Goal: Obtain resource: Download file/media

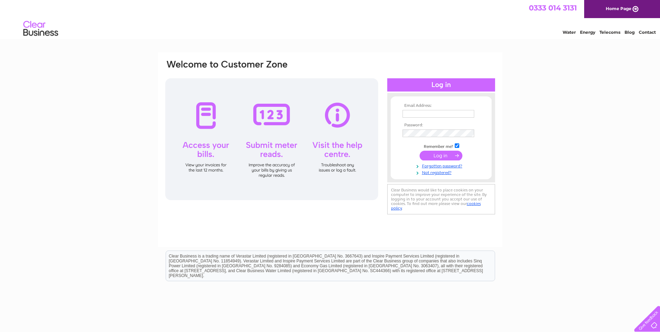
type input "[EMAIL_ADDRESS][DOMAIN_NAME]"
click at [445, 157] on input "submit" at bounding box center [441, 156] width 43 height 10
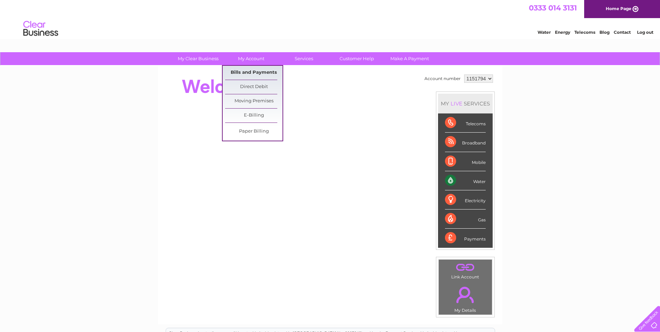
click at [245, 66] on link "Bills and Payments" at bounding box center [253, 73] width 57 height 14
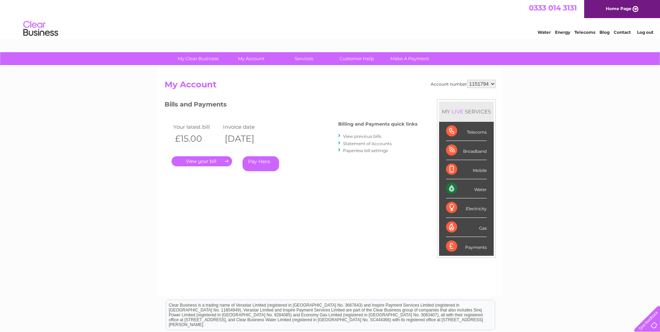
click at [199, 162] on link "." at bounding box center [202, 161] width 61 height 10
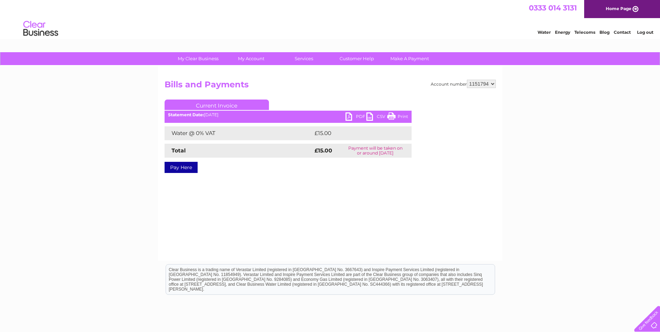
click at [350, 115] on link "PDF" at bounding box center [356, 117] width 21 height 10
click at [487, 84] on select "1151794 1152587" at bounding box center [481, 84] width 29 height 8
select select "1152587"
click at [468, 80] on select "1151794 1152587" at bounding box center [481, 84] width 29 height 8
click at [352, 117] on link "PDF" at bounding box center [356, 117] width 21 height 10
